Goal: Task Accomplishment & Management: Use online tool/utility

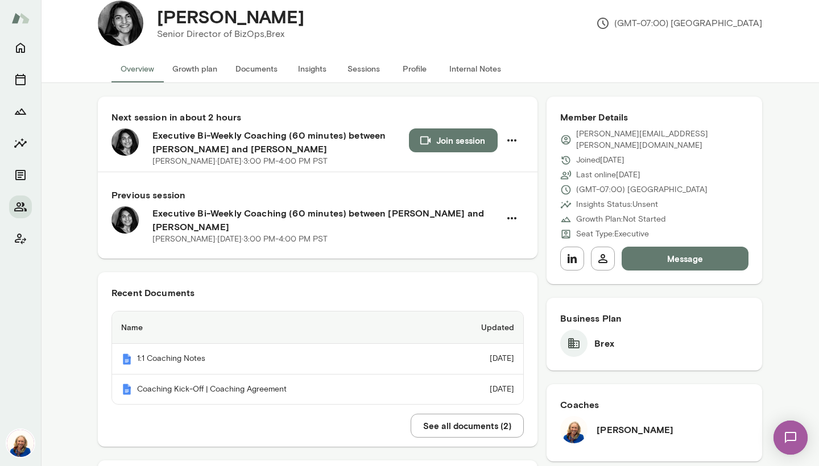
scroll to position [23, 0]
click at [254, 77] on button "Documents" at bounding box center [256, 68] width 60 height 27
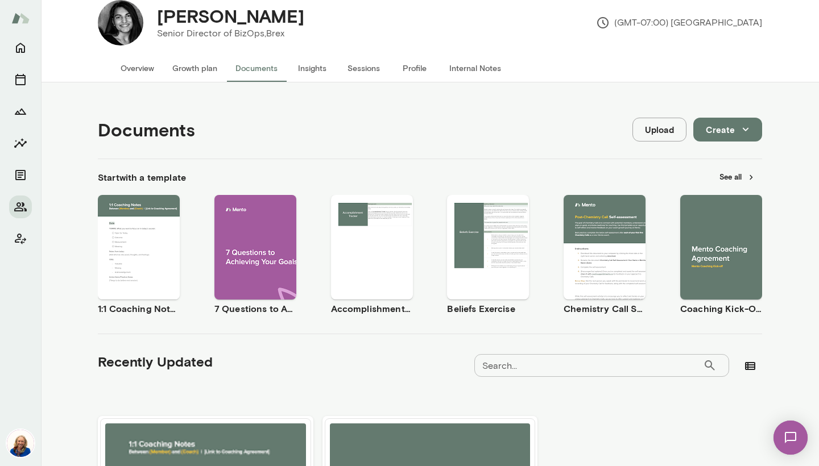
click at [158, 221] on div "Use template Preview" at bounding box center [139, 247] width 82 height 105
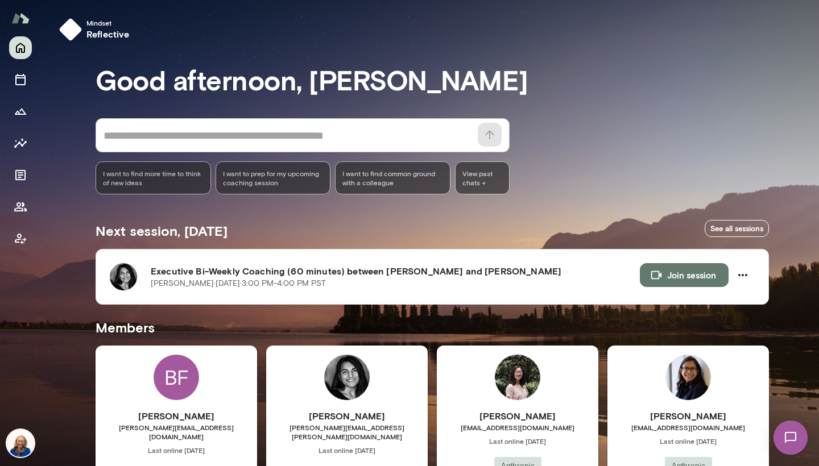
click at [392, 419] on h6 "[PERSON_NAME]" at bounding box center [347, 417] width 162 height 14
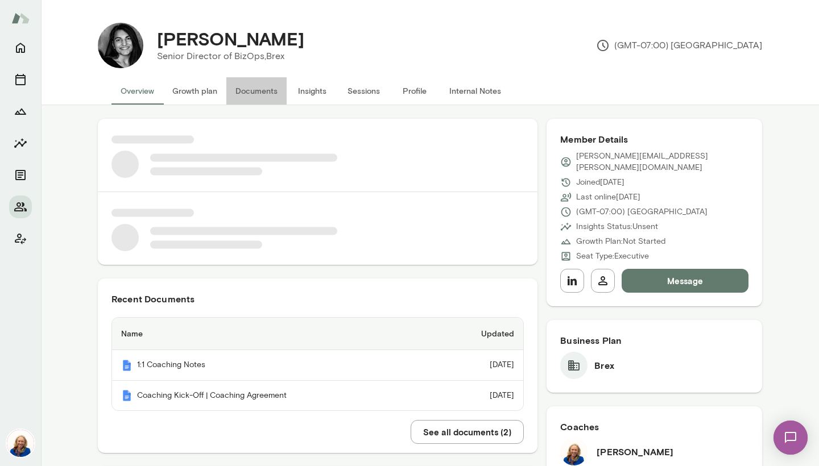
click at [256, 91] on button "Documents" at bounding box center [256, 90] width 60 height 27
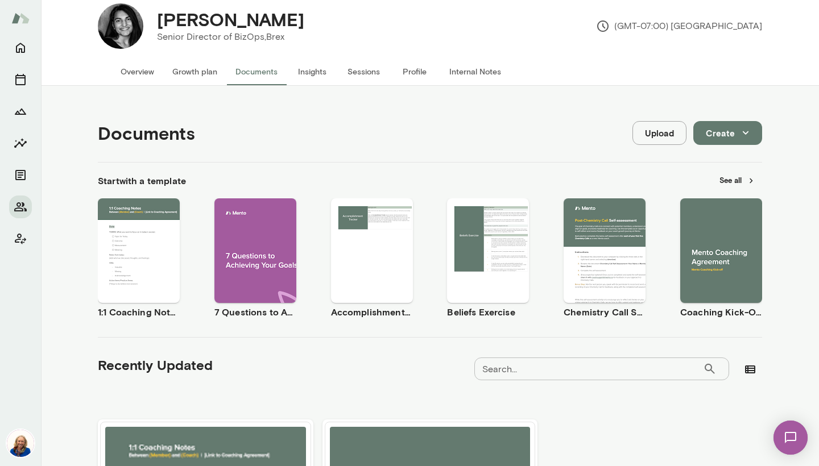
scroll to position [16, 0]
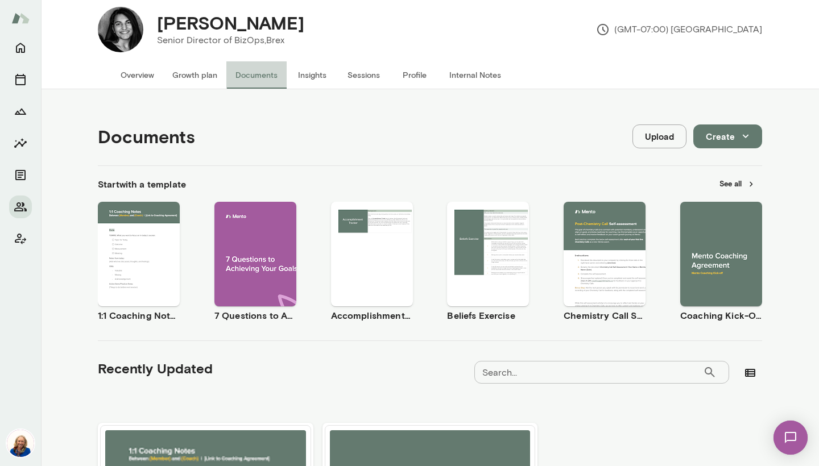
click at [255, 76] on button "Documents" at bounding box center [256, 74] width 60 height 27
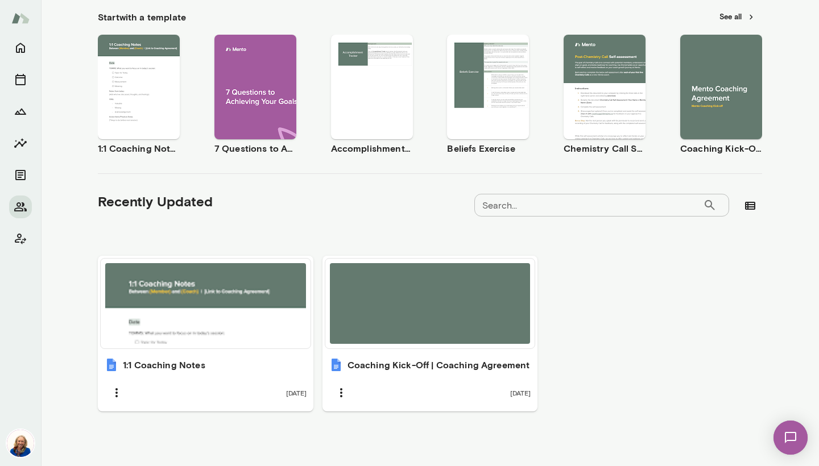
scroll to position [183, 0]
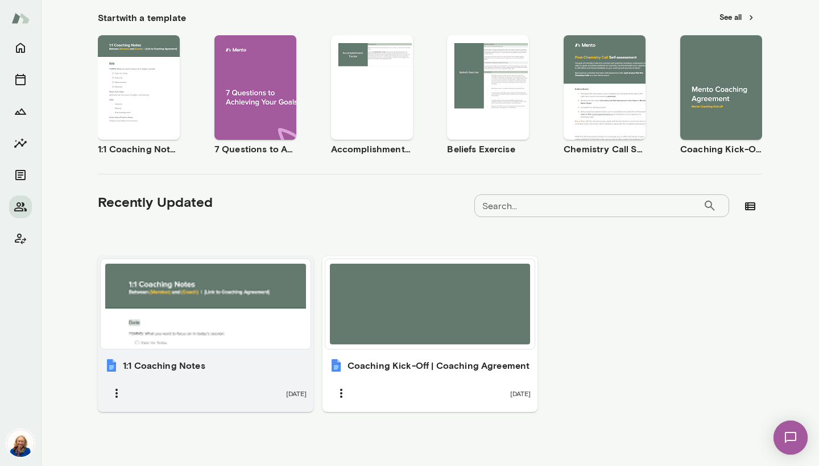
click at [212, 337] on div at bounding box center [205, 304] width 201 height 81
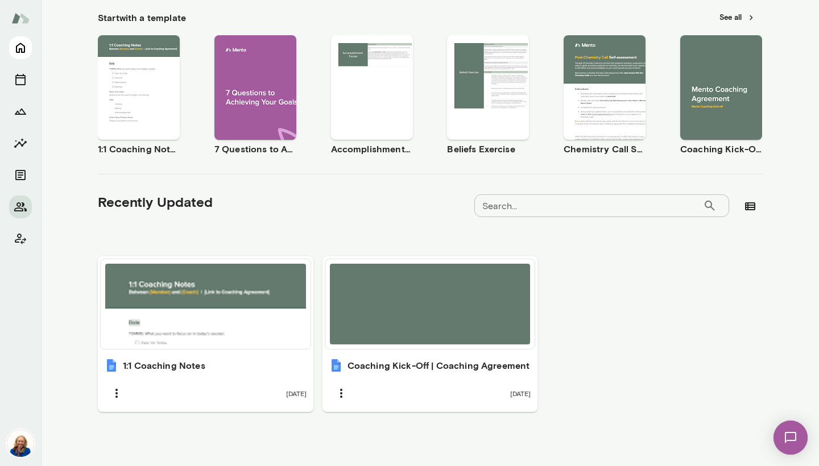
click at [24, 49] on icon "Home" at bounding box center [20, 48] width 9 height 10
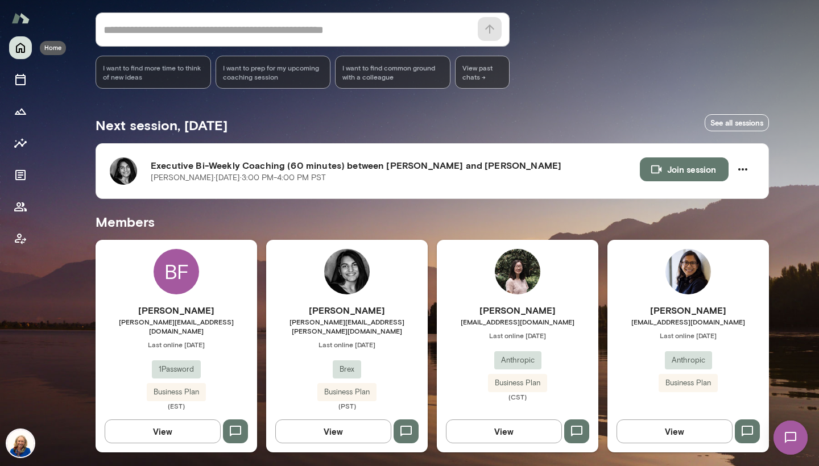
scroll to position [97, 0]
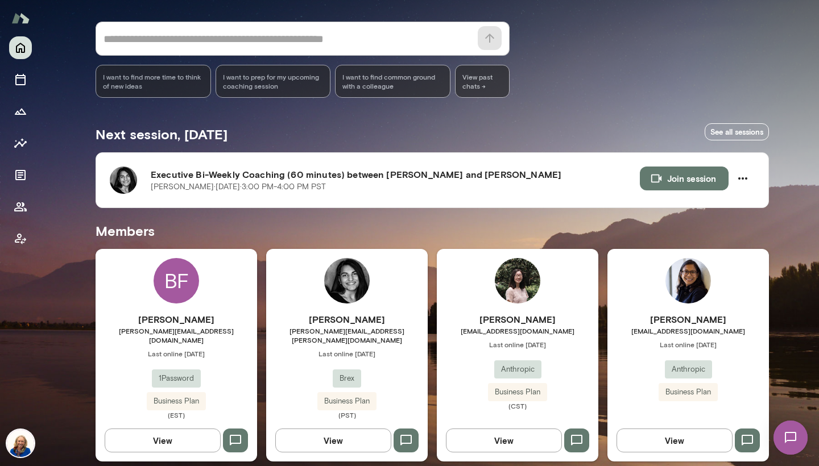
click at [308, 353] on div "Ambika Kumar ambika@brex.com Last online September 12 Brex Business Plan (PST)" at bounding box center [347, 366] width 162 height 107
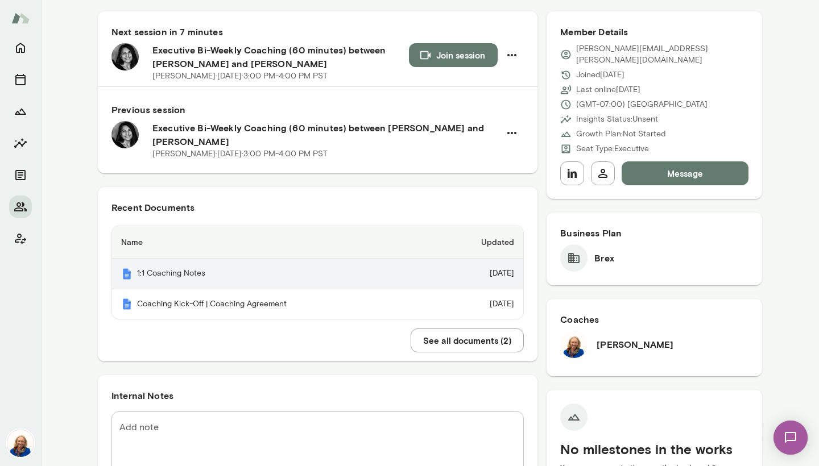
scroll to position [114, 0]
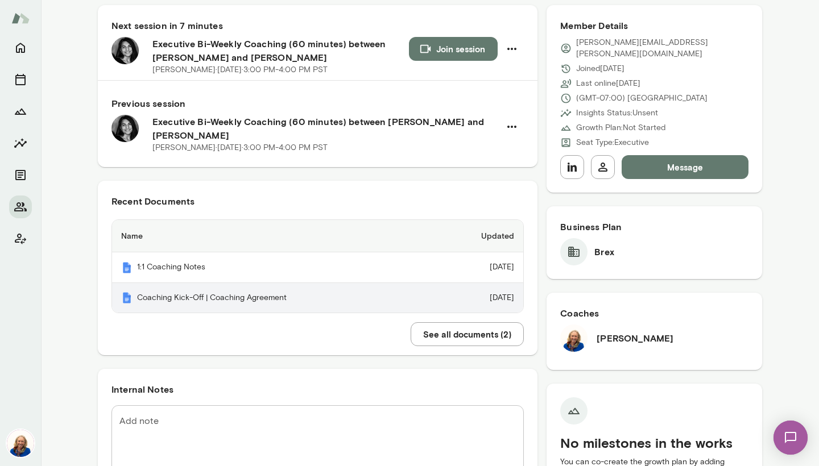
click at [197, 297] on th "Coaching Kick-Off | Coaching Agreement" at bounding box center [273, 298] width 322 height 30
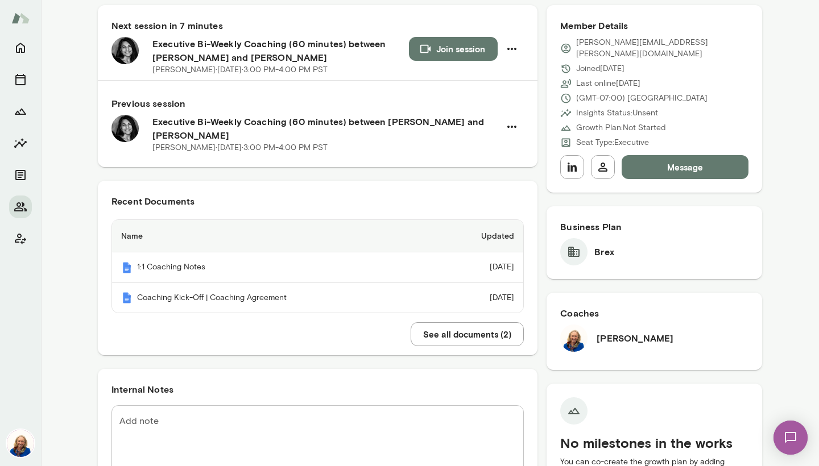
click at [424, 55] on icon "button" at bounding box center [425, 49] width 13 height 13
